Goal: Task Accomplishment & Management: Use online tool/utility

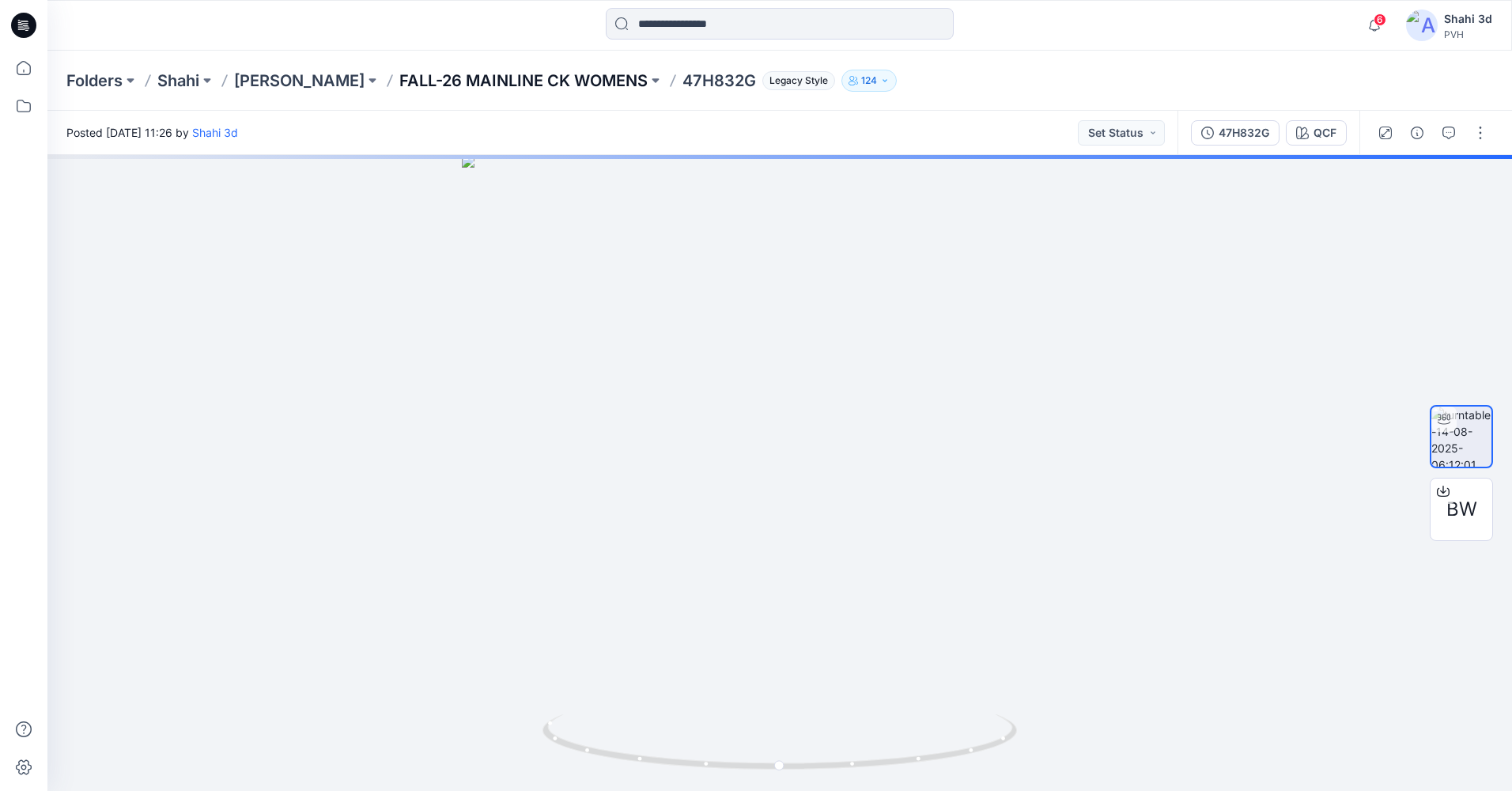
click at [521, 75] on p "FALL-26 MAINLINE CK WOMENS" at bounding box center [523, 81] width 248 height 22
click at [539, 81] on p "FALL-26 MAINLINE CK WOMENS" at bounding box center [523, 81] width 248 height 22
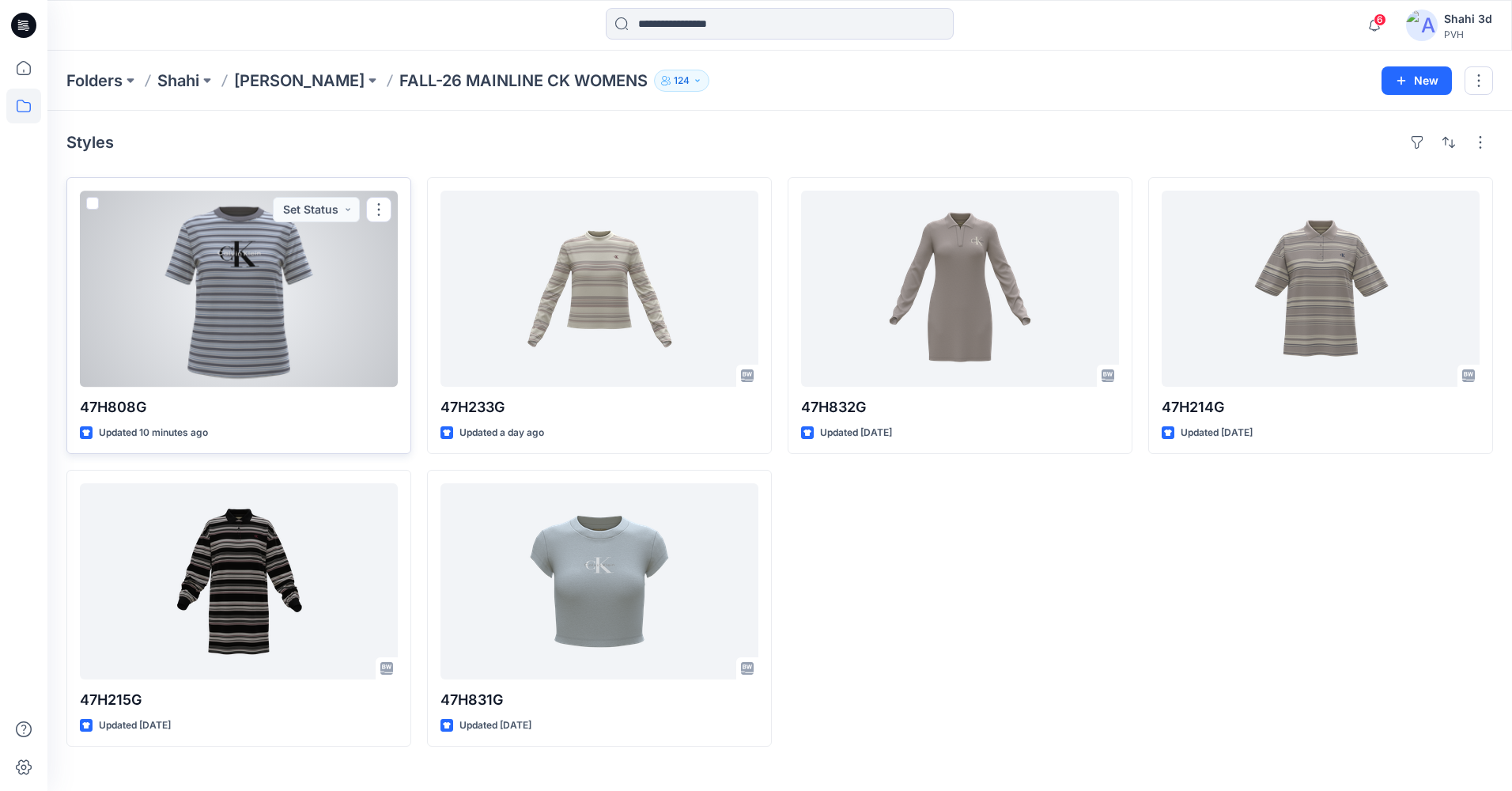
click at [295, 309] on div at bounding box center [238, 288] width 318 height 196
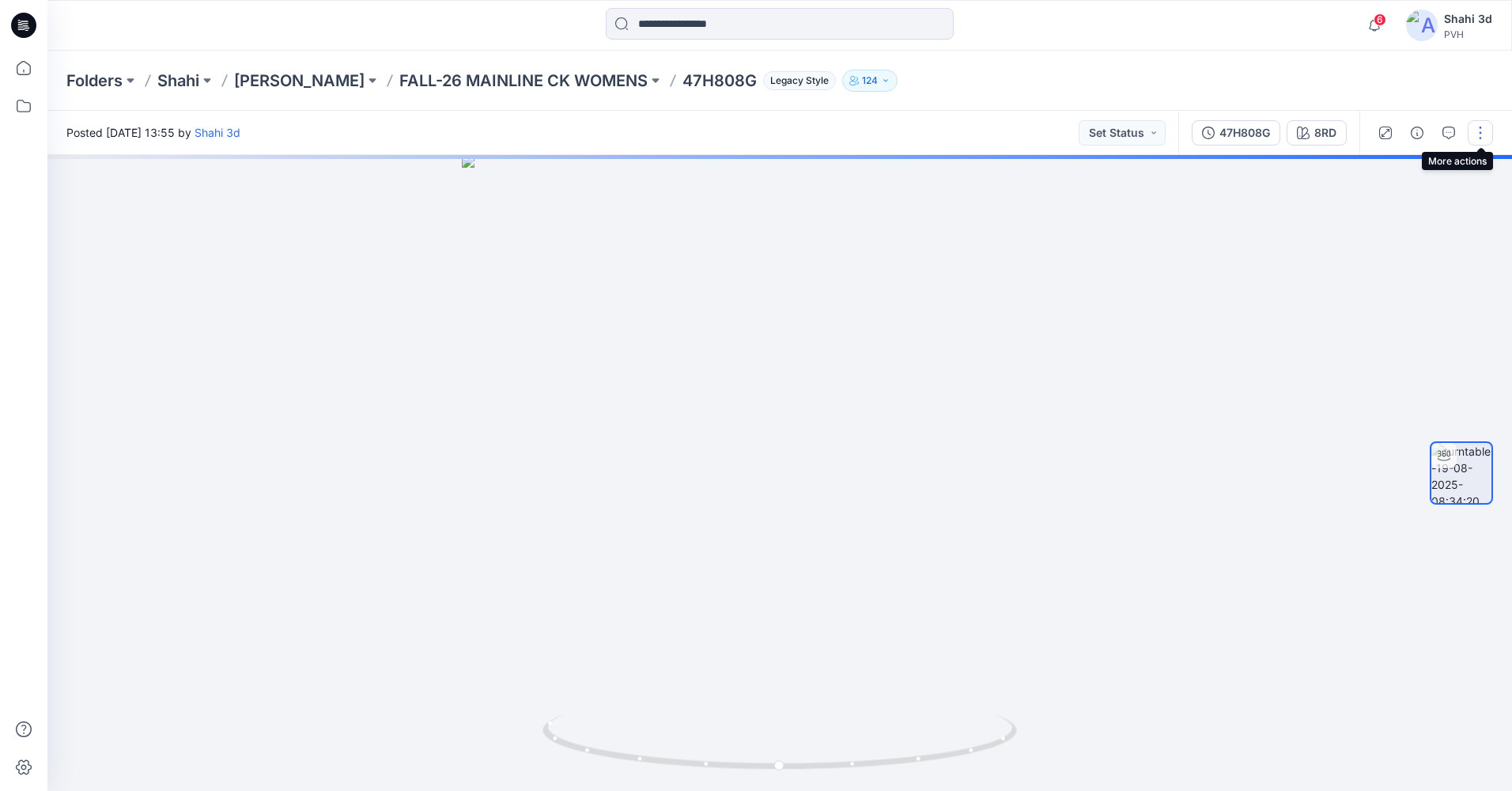
click at [1481, 135] on button "button" at bounding box center [1481, 133] width 26 height 26
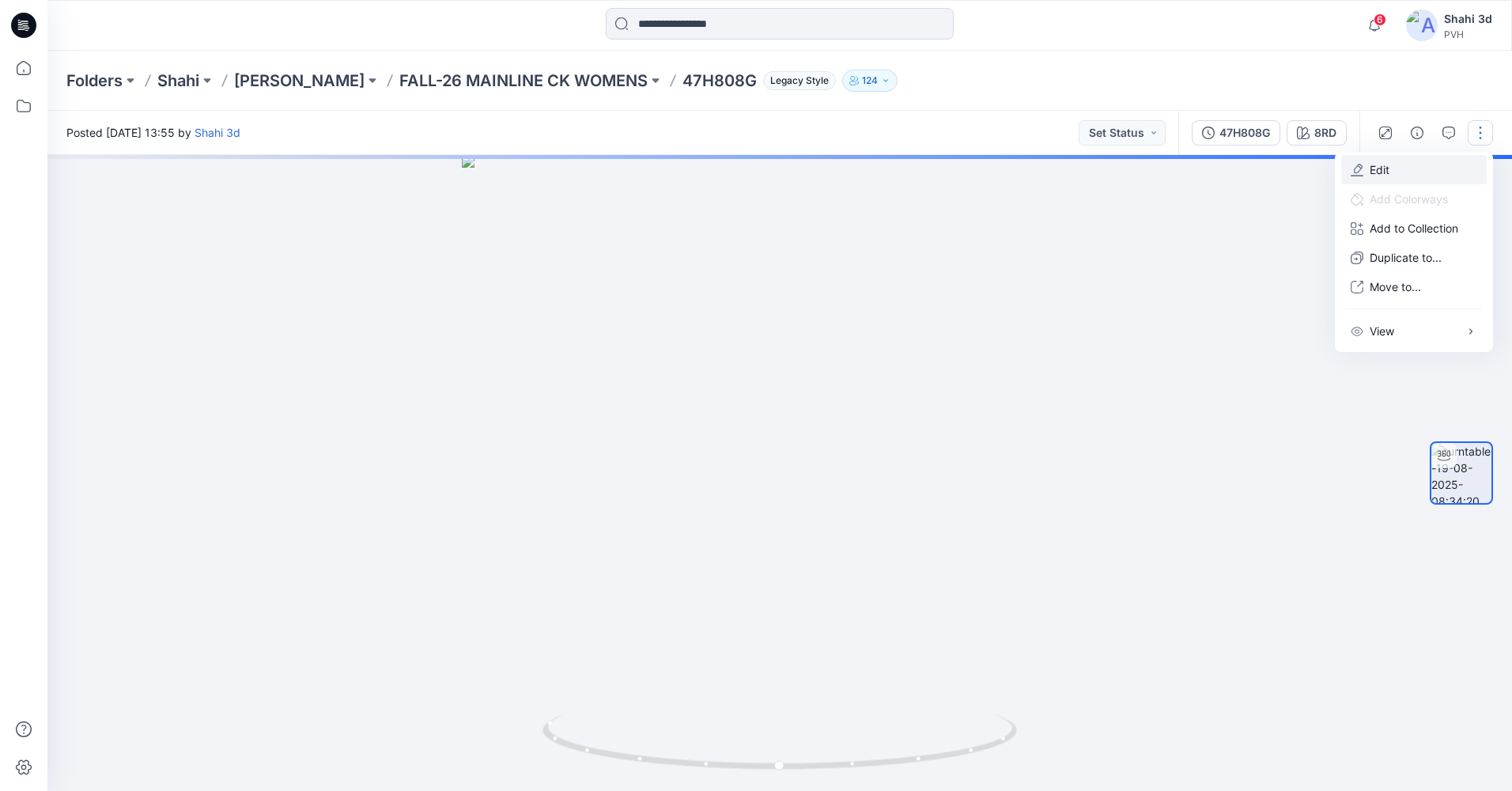
click at [1401, 174] on button "Edit" at bounding box center [1414, 169] width 146 height 29
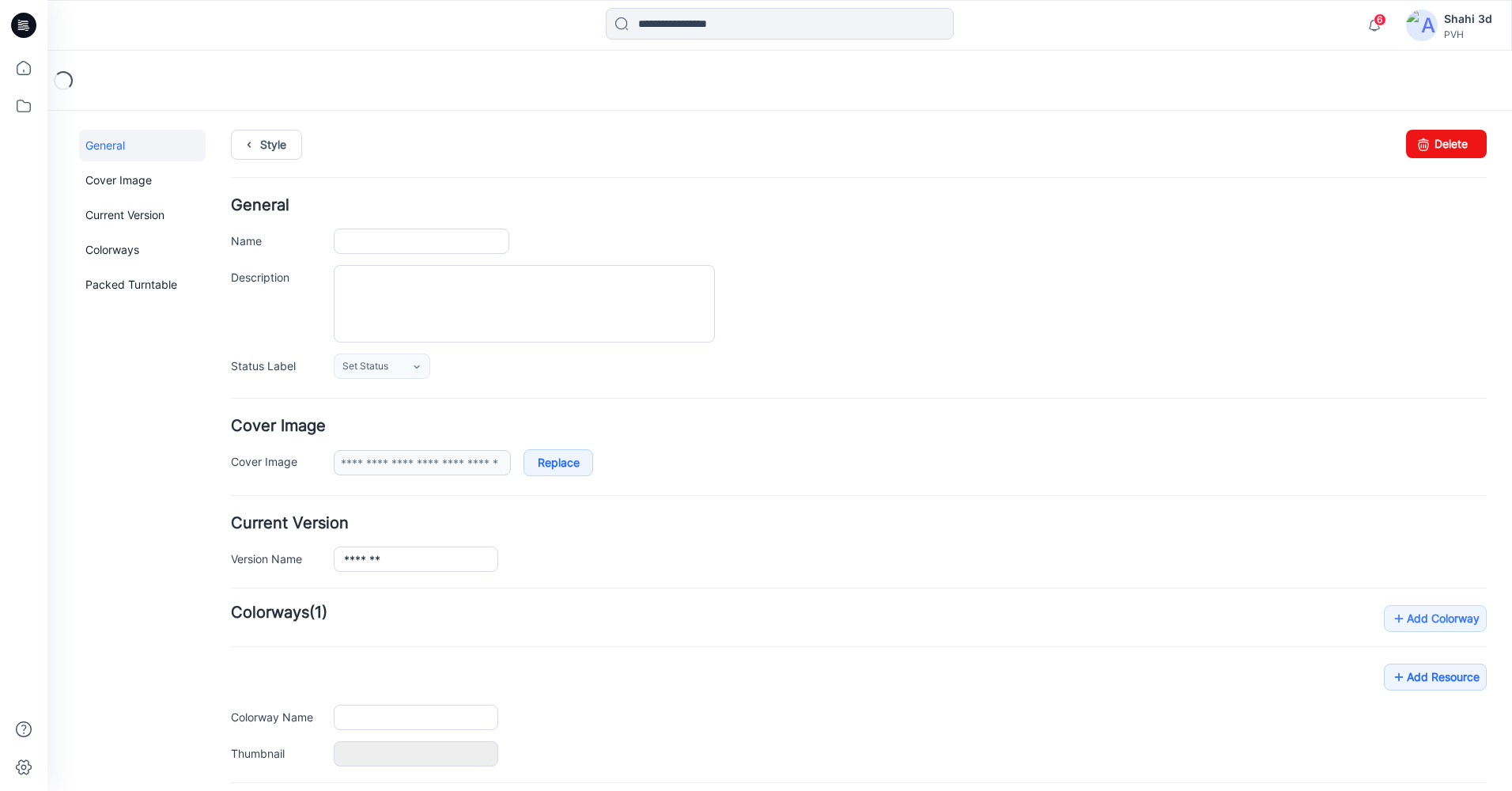
type input "*******"
type input "***"
type input "**********"
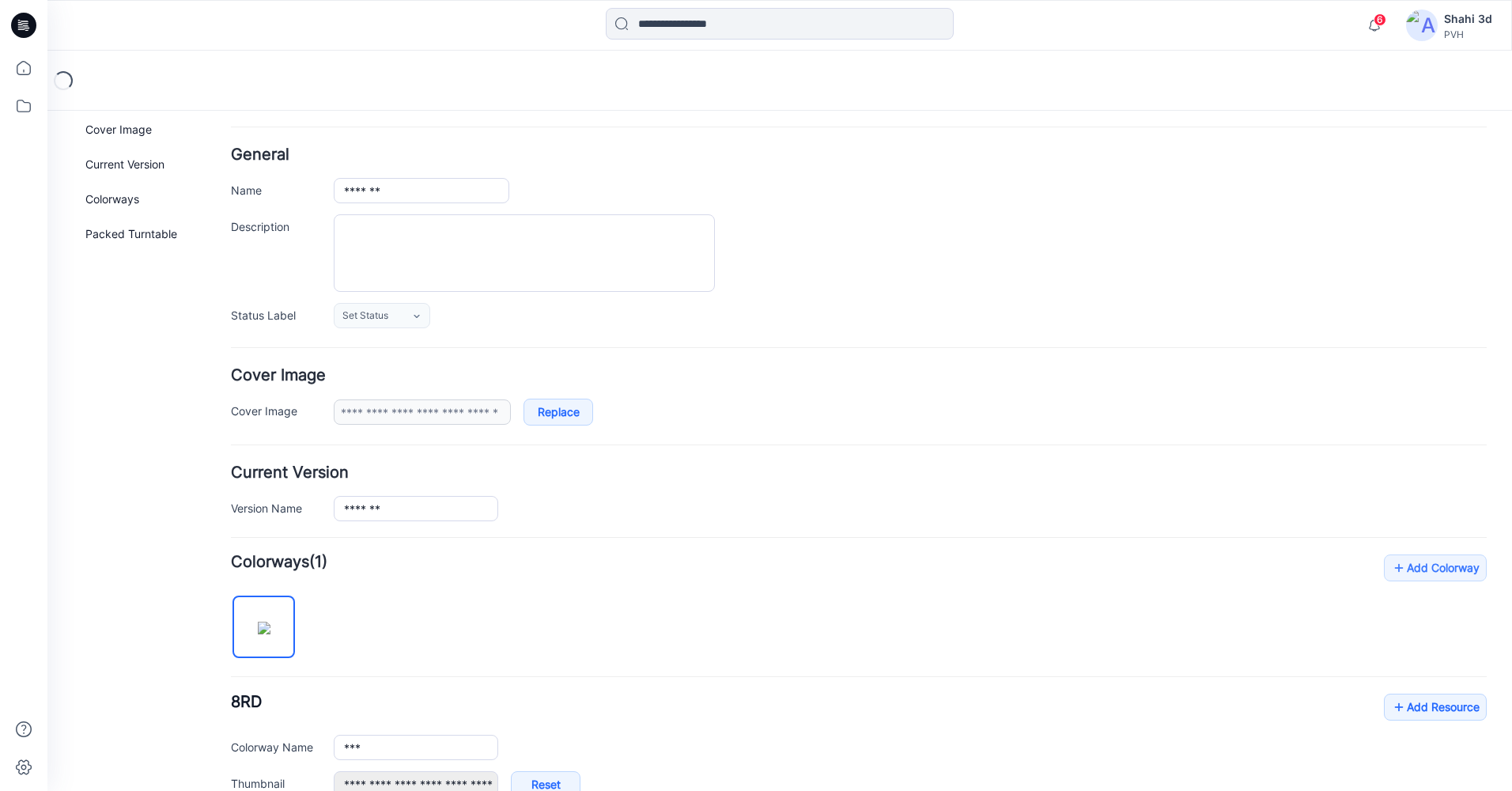
scroll to position [79, 0]
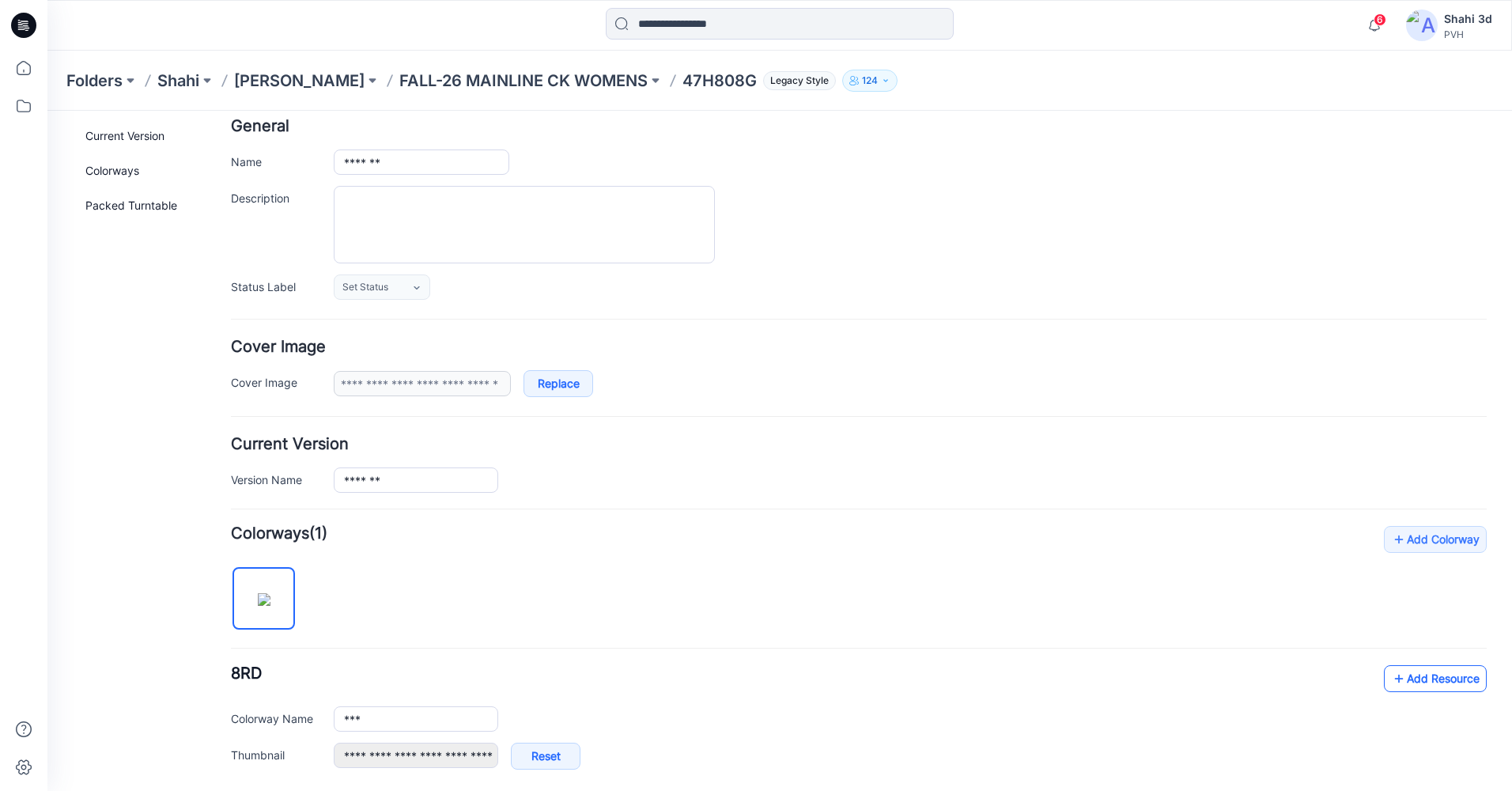
click at [1444, 676] on link "Add Resource" at bounding box center [1435, 678] width 103 height 27
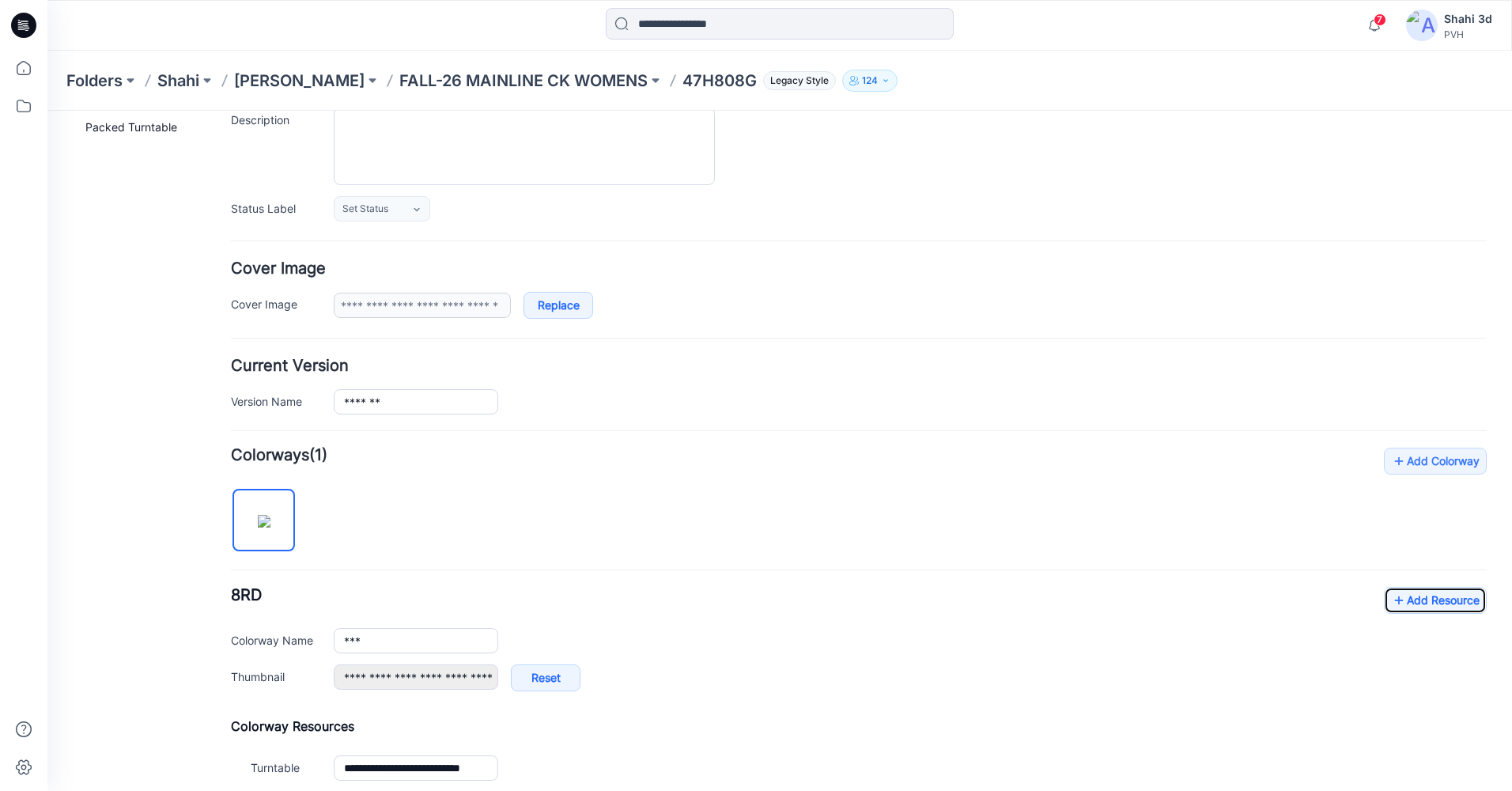
scroll to position [158, 0]
click at [1439, 603] on link "Add Resource" at bounding box center [1435, 599] width 103 height 27
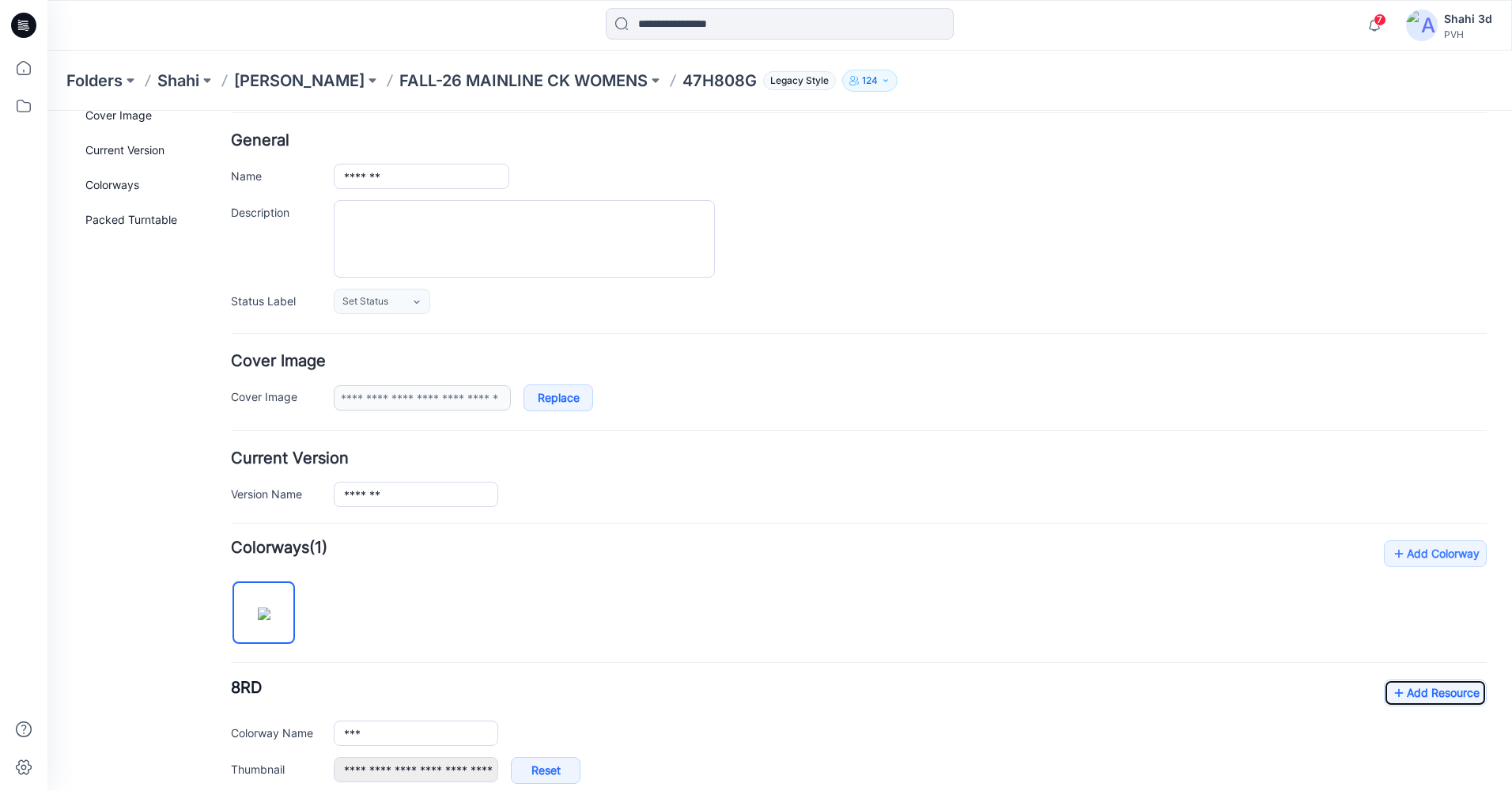
scroll to position [54, 0]
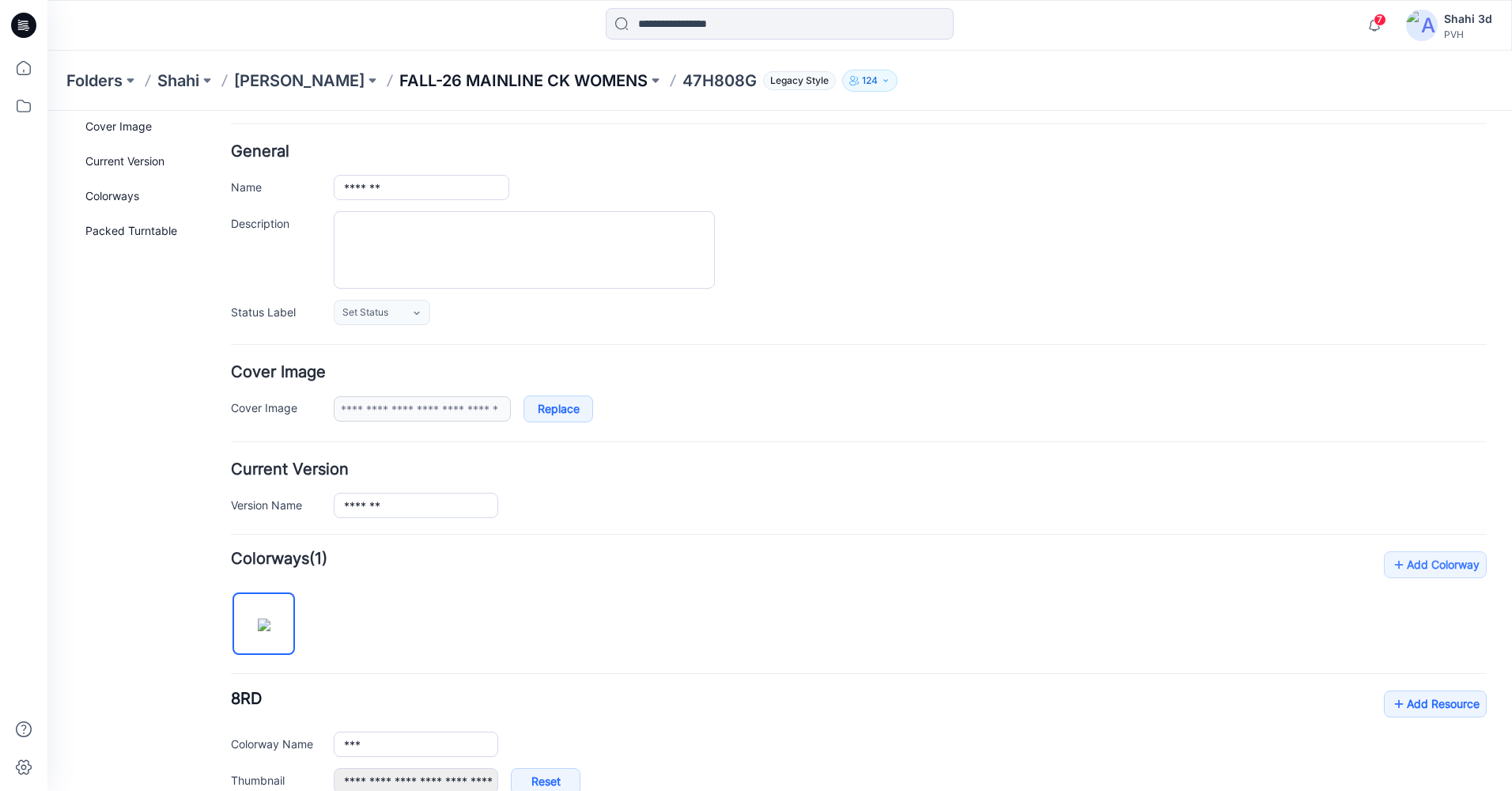
click at [525, 84] on p "FALL-26 MAINLINE CK WOMENS" at bounding box center [523, 81] width 248 height 22
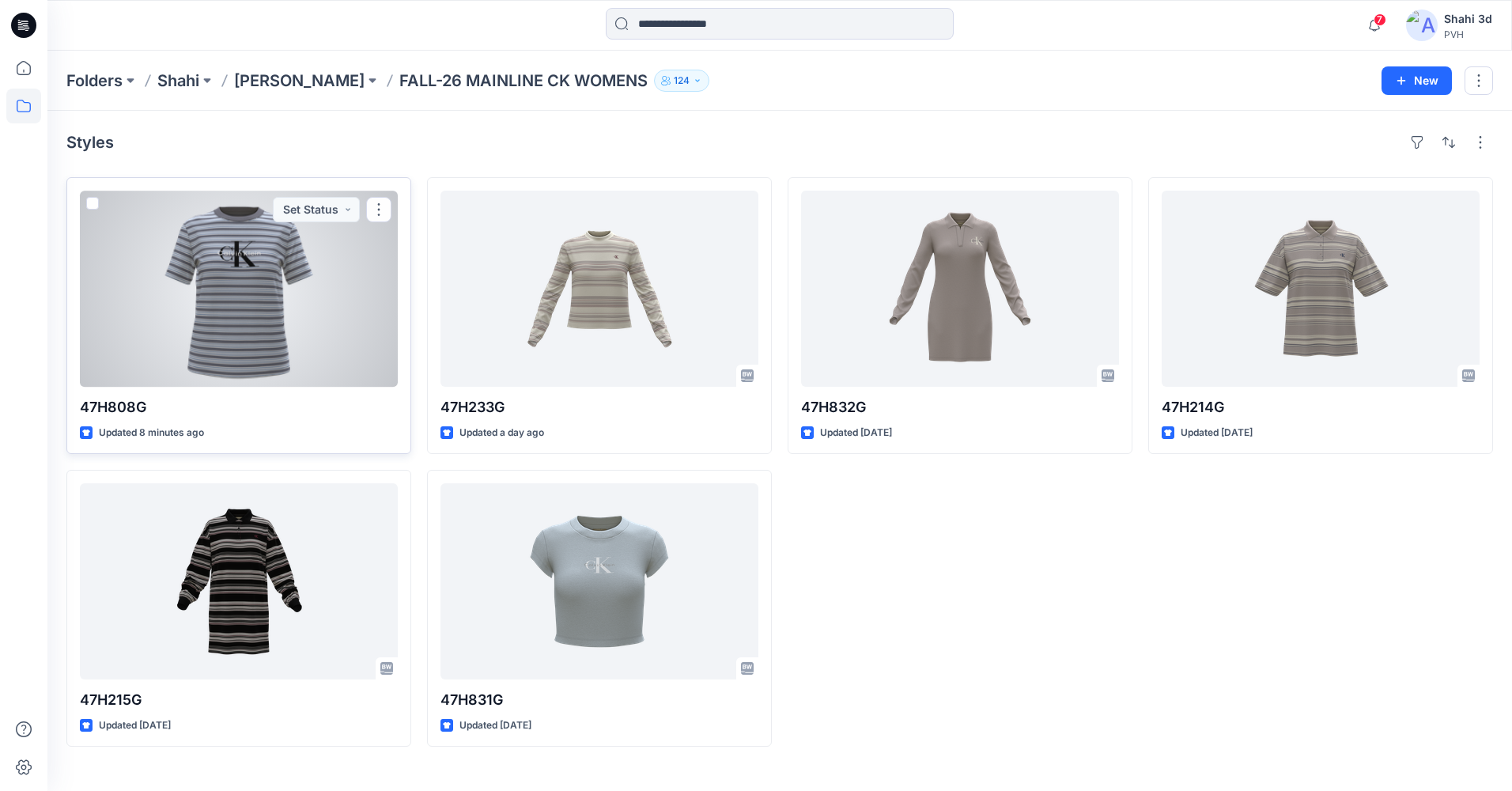
click at [329, 307] on div at bounding box center [238, 288] width 318 height 196
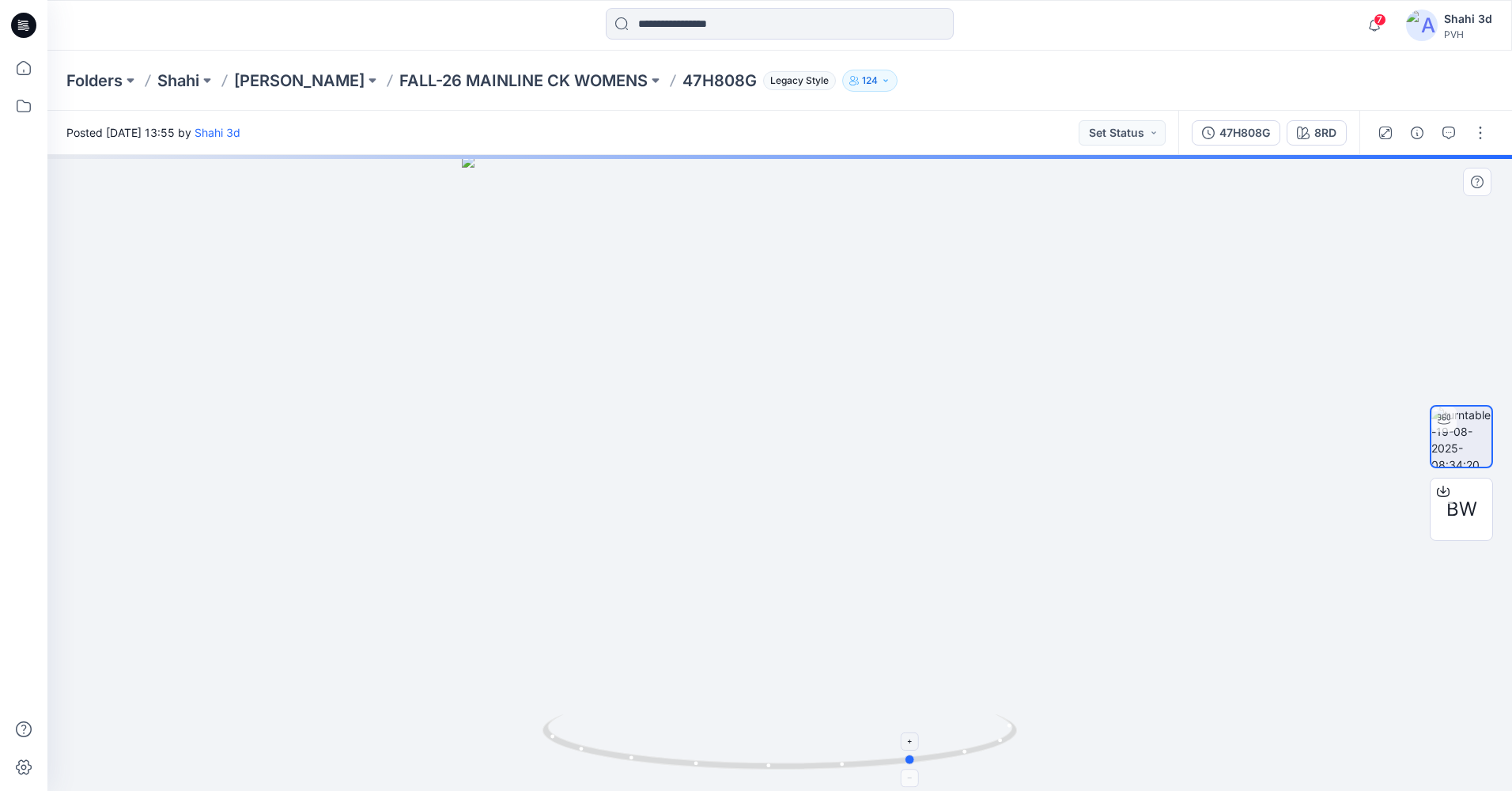
drag, startPoint x: 1014, startPoint y: 743, endPoint x: 624, endPoint y: 760, distance: 390.4
click at [624, 760] on icon at bounding box center [782, 743] width 479 height 60
drag, startPoint x: 980, startPoint y: 733, endPoint x: 904, endPoint y: 744, distance: 76.8
click at [904, 744] on icon at bounding box center [782, 743] width 479 height 60
drag, startPoint x: 901, startPoint y: 334, endPoint x: 895, endPoint y: 546, distance: 212.1
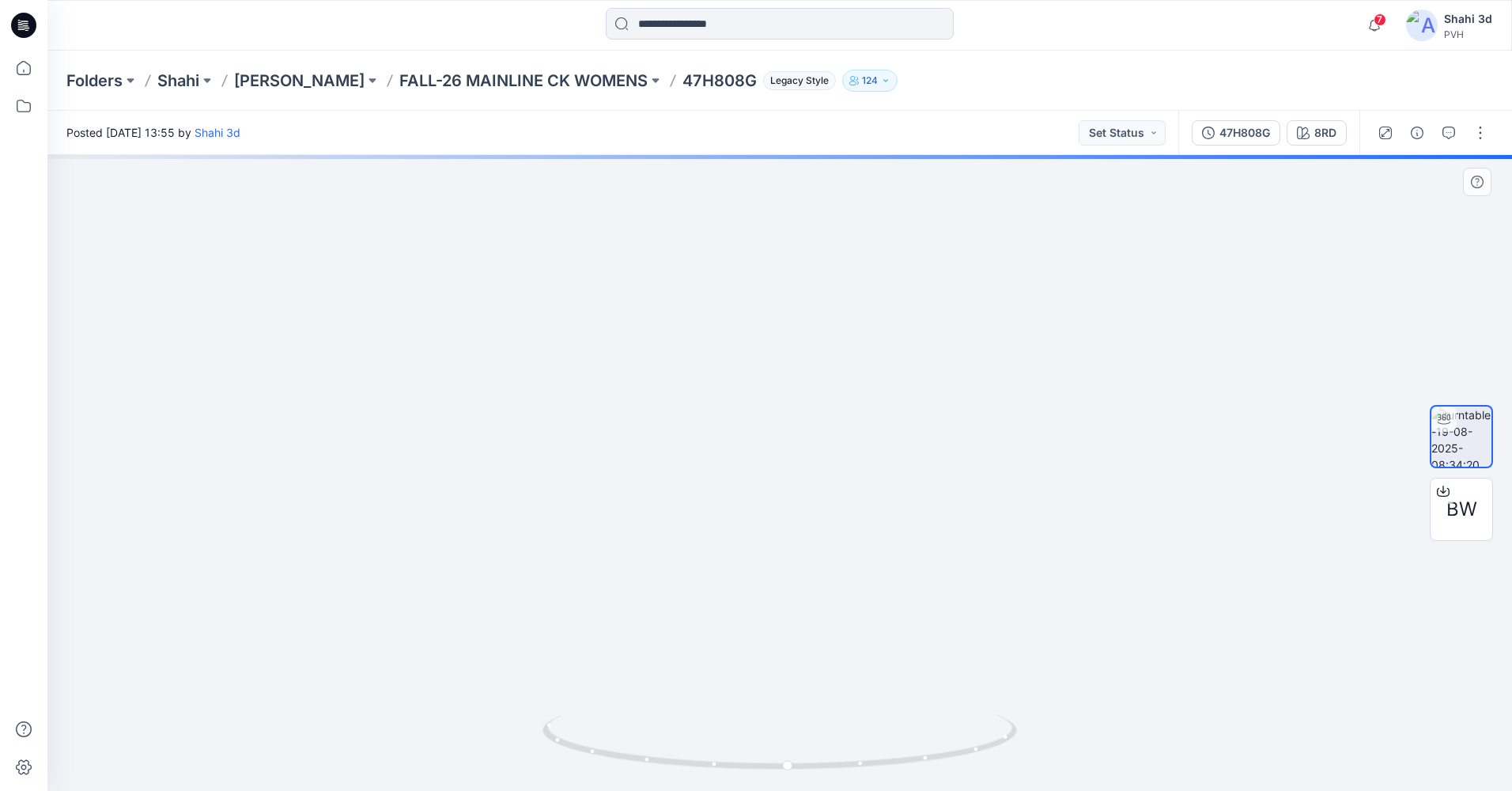
click at [895, 546] on img at bounding box center [779, 441] width 1273 height 701
